Goal: Navigation & Orientation: Find specific page/section

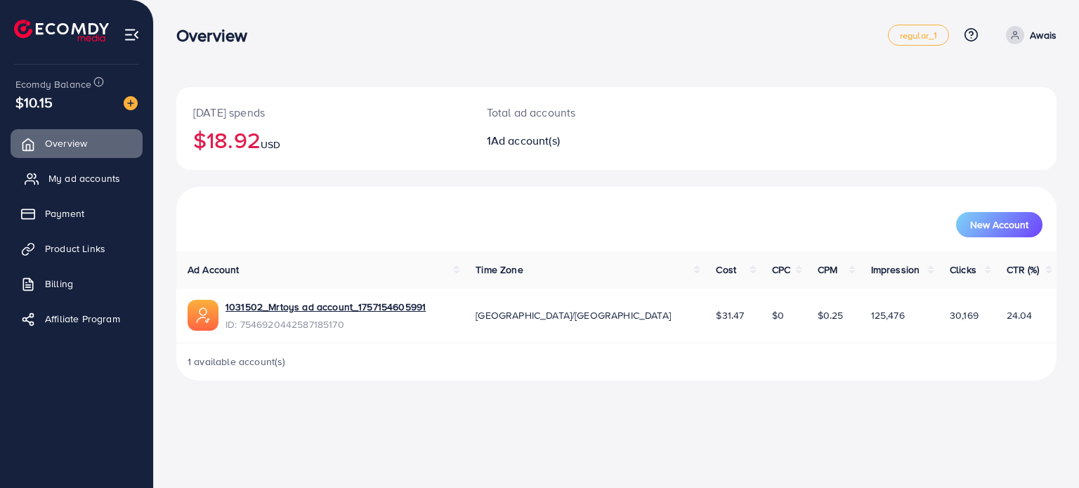
click at [79, 169] on link "My ad accounts" at bounding box center [77, 178] width 132 height 28
click at [72, 297] on link "Billing" at bounding box center [77, 284] width 132 height 28
click at [65, 288] on span "Billing" at bounding box center [62, 284] width 28 height 14
click at [368, 48] on div "Overview regular_1 Help Center Contact Support Plans and Pricing Term and polic…" at bounding box center [616, 34] width 881 height 39
click at [81, 185] on span "My ad accounts" at bounding box center [84, 178] width 72 height 14
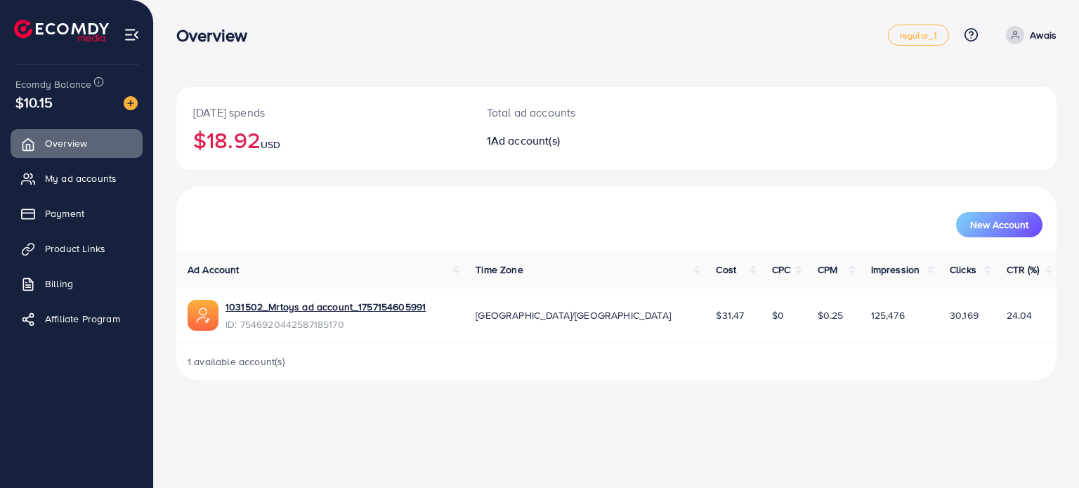
click at [143, 188] on li "My ad accounts" at bounding box center [76, 178] width 153 height 28
click at [98, 188] on link "My ad accounts" at bounding box center [77, 178] width 132 height 28
click at [101, 183] on span "My ad accounts" at bounding box center [84, 178] width 72 height 14
click at [115, 169] on link "My ad accounts" at bounding box center [77, 178] width 132 height 28
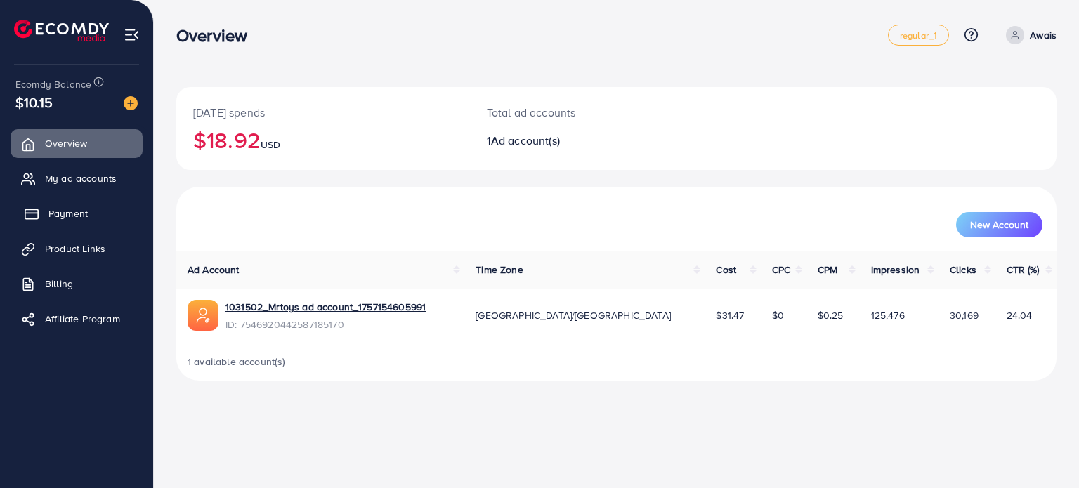
click at [63, 207] on span "Payment" at bounding box center [67, 214] width 39 height 14
click at [82, 257] on link "Product Links" at bounding box center [77, 249] width 132 height 28
click at [95, 190] on link "My ad accounts" at bounding box center [77, 178] width 132 height 28
click at [94, 186] on link "My ad accounts" at bounding box center [77, 178] width 132 height 28
click at [269, 303] on link "1031502_Mrtoys ad account_1757154605991" at bounding box center [326, 307] width 200 height 14
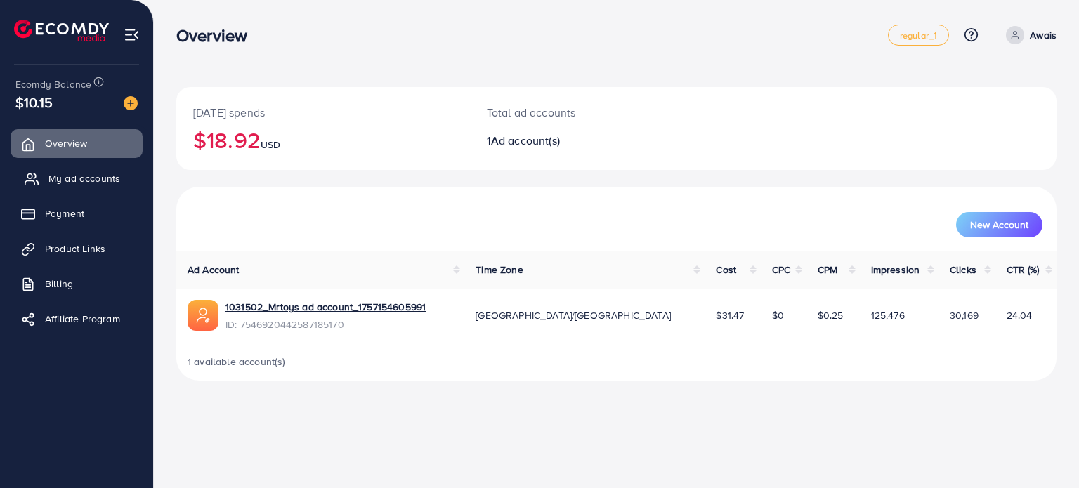
click at [119, 169] on link "My ad accounts" at bounding box center [77, 178] width 132 height 28
click at [113, 174] on span "My ad accounts" at bounding box center [84, 178] width 72 height 14
click at [98, 249] on span "Product Links" at bounding box center [78, 249] width 60 height 14
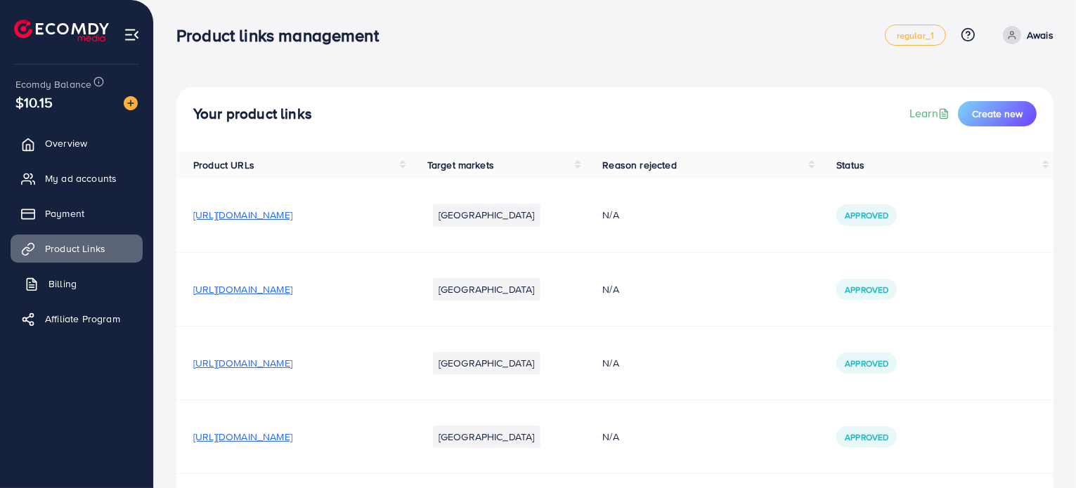
click at [56, 283] on span "Billing" at bounding box center [62, 284] width 28 height 14
click at [83, 214] on span "Payment" at bounding box center [67, 214] width 39 height 14
click at [145, 219] on li "Payment" at bounding box center [76, 214] width 153 height 28
click at [118, 211] on link "Payment" at bounding box center [77, 214] width 132 height 28
click at [112, 244] on link "Product Links" at bounding box center [77, 249] width 132 height 28
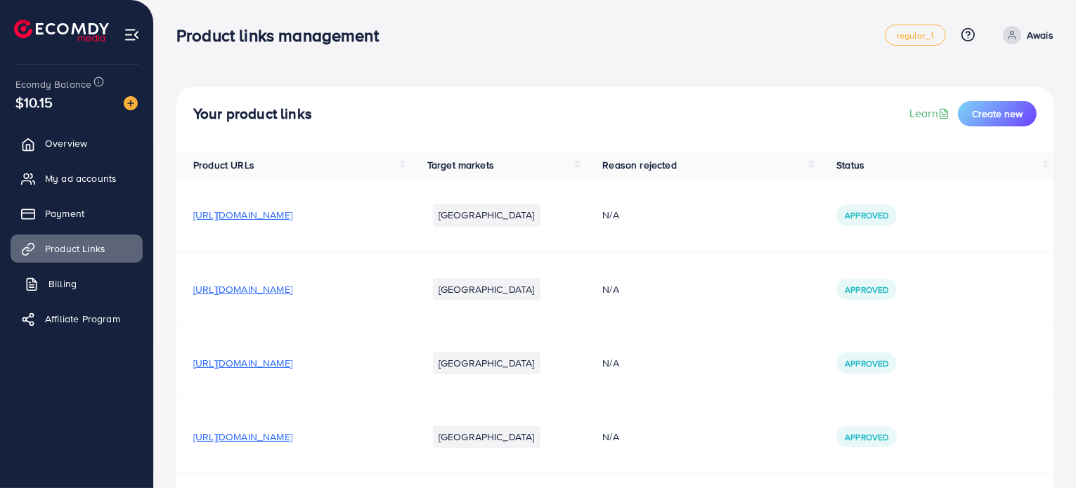
click at [73, 279] on span "Billing" at bounding box center [62, 284] width 28 height 14
click at [87, 142] on span "Overview" at bounding box center [69, 143] width 42 height 14
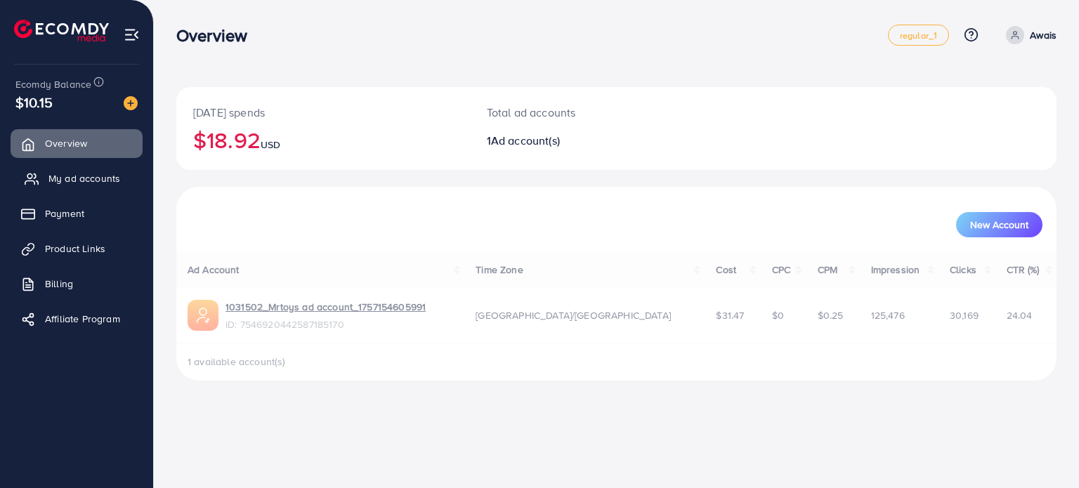
click at [51, 179] on span "My ad accounts" at bounding box center [84, 178] width 72 height 14
click at [38, 179] on icon at bounding box center [32, 179] width 14 height 14
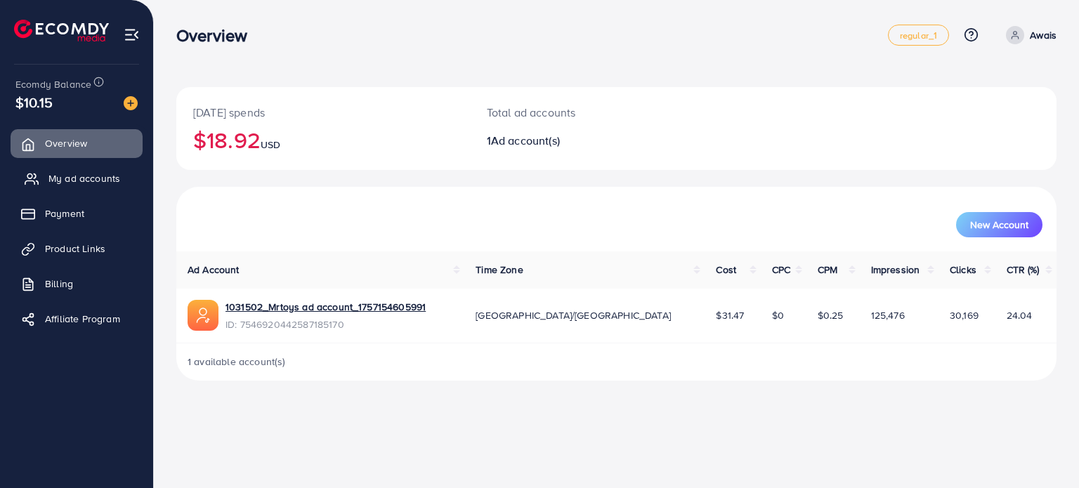
click at [98, 184] on span "My ad accounts" at bounding box center [84, 178] width 72 height 14
click at [69, 179] on span "My ad accounts" at bounding box center [84, 178] width 72 height 14
click at [72, 176] on span "My ad accounts" at bounding box center [84, 178] width 72 height 14
